Goal: Download file/media

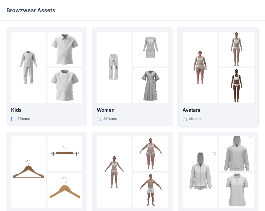
click at [224, 73] on img at bounding box center [237, 85] width 35 height 35
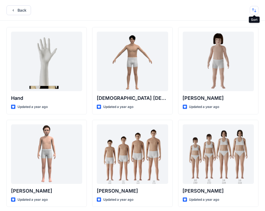
click at [255, 7] on button "button" at bounding box center [254, 10] width 9 height 9
click at [234, 39] on button "A to Z" at bounding box center [233, 36] width 49 height 12
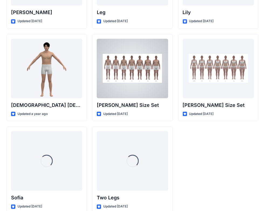
scroll to position [650, 0]
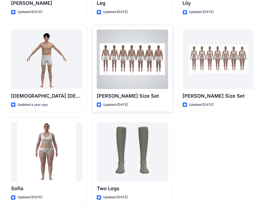
click at [143, 79] on div at bounding box center [132, 58] width 71 height 59
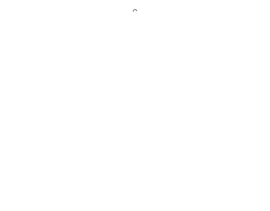
click at [143, 79] on div at bounding box center [135, 105] width 270 height 211
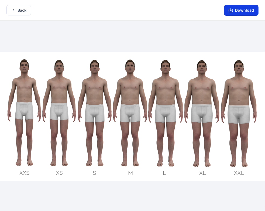
click at [236, 9] on button "Download" at bounding box center [241, 10] width 35 height 11
click at [243, 13] on button "Download" at bounding box center [241, 10] width 35 height 11
